Goal: Check status

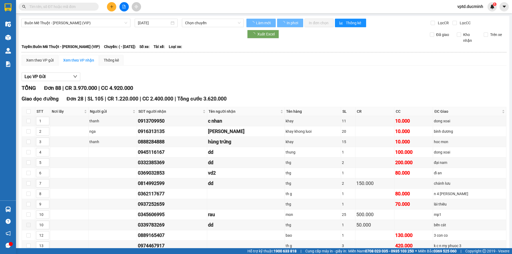
type input "[DATE]"
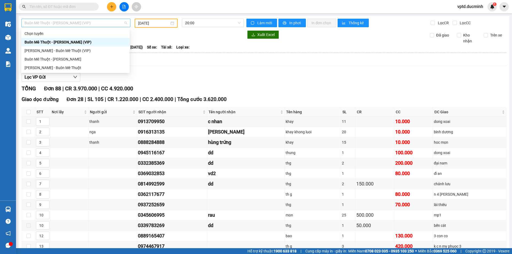
click at [106, 25] on span "Buôn Mê Thuột - [PERSON_NAME] (VIP)" at bounding box center [76, 23] width 103 height 8
click at [91, 47] on div "[PERSON_NAME] - Buôn Mê Thuột (VIP)" at bounding box center [75, 50] width 108 height 9
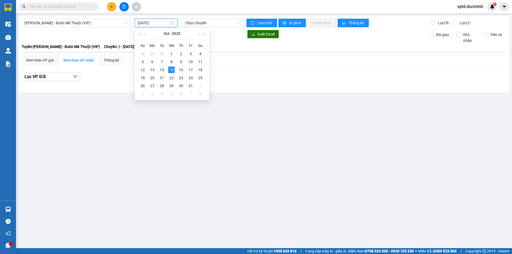
click at [146, 23] on input "[DATE]" at bounding box center [154, 23] width 32 height 6
click at [161, 69] on div "14" at bounding box center [162, 70] width 6 height 6
type input "[DATE]"
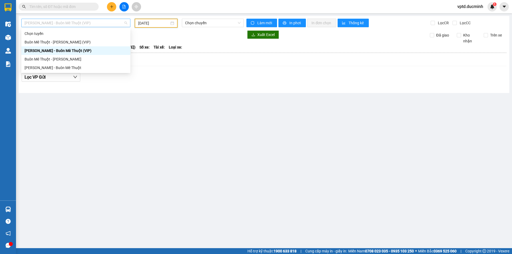
click at [98, 21] on span "[PERSON_NAME] - Buôn Mê Thuột (VIP)" at bounding box center [76, 23] width 103 height 8
click at [80, 58] on div "Buôn Mê Thuột - [PERSON_NAME]" at bounding box center [76, 59] width 103 height 6
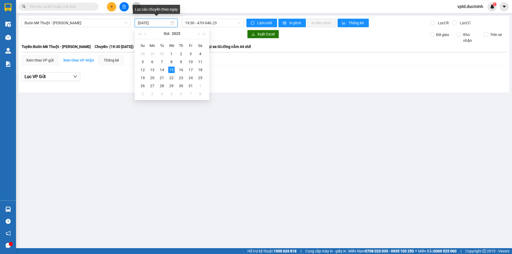
click at [164, 22] on input "[DATE]" at bounding box center [154, 23] width 32 height 6
click at [159, 67] on div "14" at bounding box center [162, 70] width 6 height 6
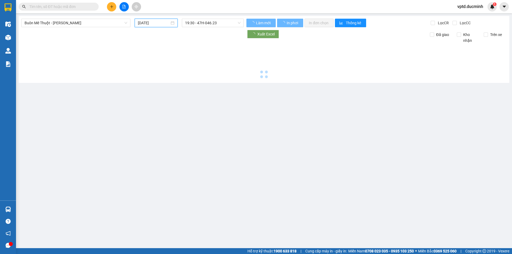
type input "[DATE]"
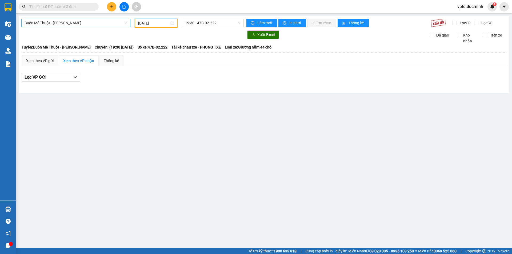
click at [99, 23] on span "Buôn Mê Thuột - [PERSON_NAME]" at bounding box center [76, 23] width 103 height 8
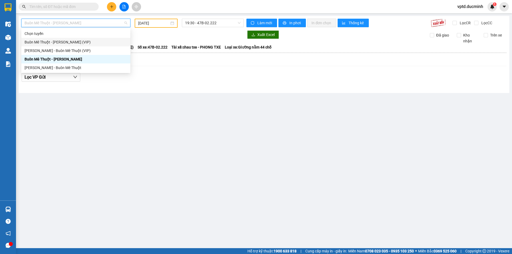
click at [82, 42] on div "Buôn Mê Thuột - [PERSON_NAME] (VIP)" at bounding box center [76, 42] width 103 height 6
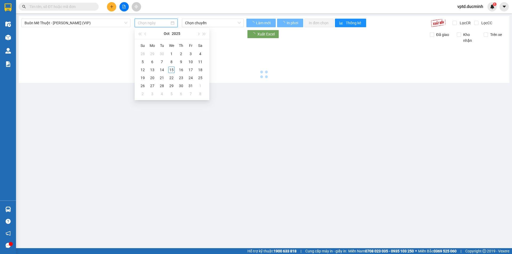
click at [164, 22] on input at bounding box center [154, 23] width 32 height 6
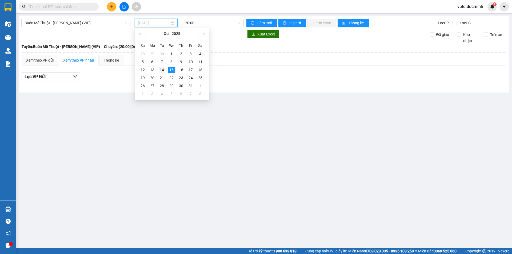
click at [161, 69] on div "14" at bounding box center [162, 70] width 6 height 6
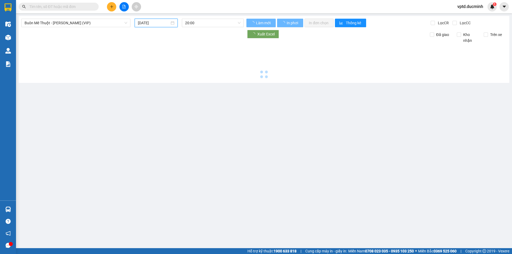
type input "[DATE]"
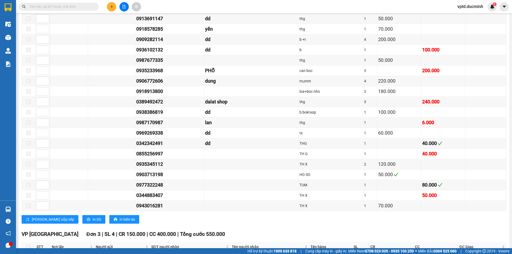
scroll to position [382, 0]
